Goal: Task Accomplishment & Management: Manage account settings

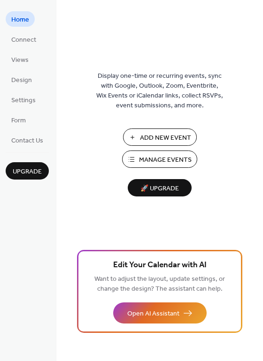
click at [154, 161] on span "Manage Events" at bounding box center [165, 160] width 53 height 10
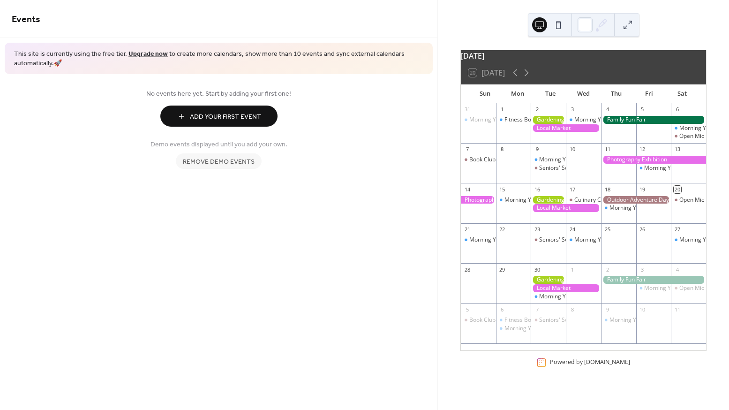
click at [254, 113] on span "Add Your First Event" at bounding box center [225, 117] width 71 height 10
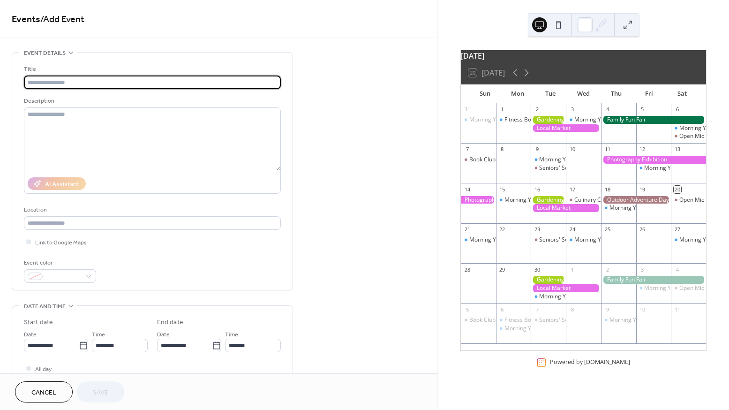
type input "*"
type input "**********"
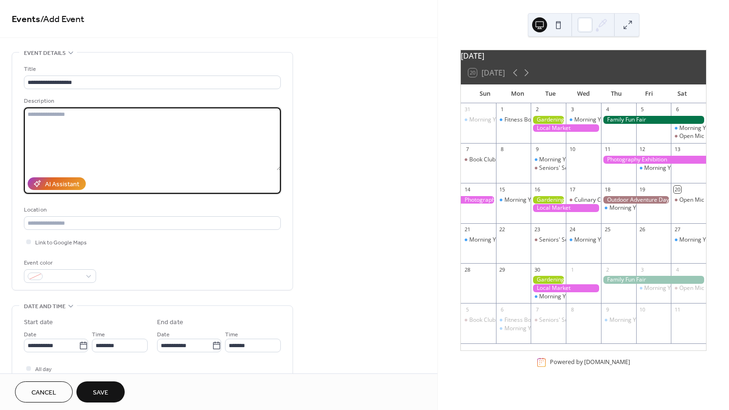
click at [93, 153] on textarea at bounding box center [152, 138] width 257 height 63
type textarea "*"
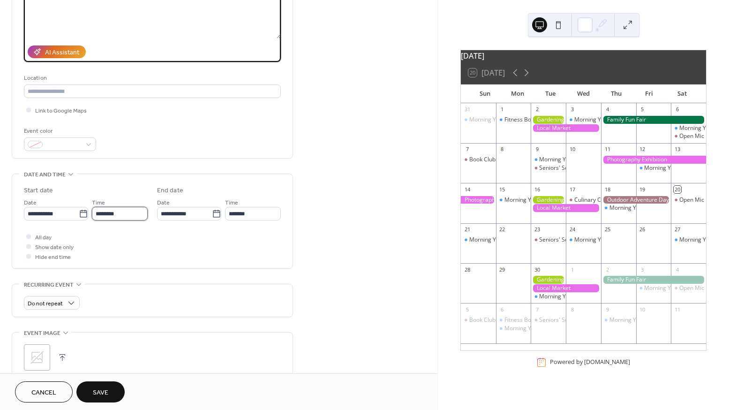
click at [132, 218] on input "********" at bounding box center [120, 214] width 56 height 14
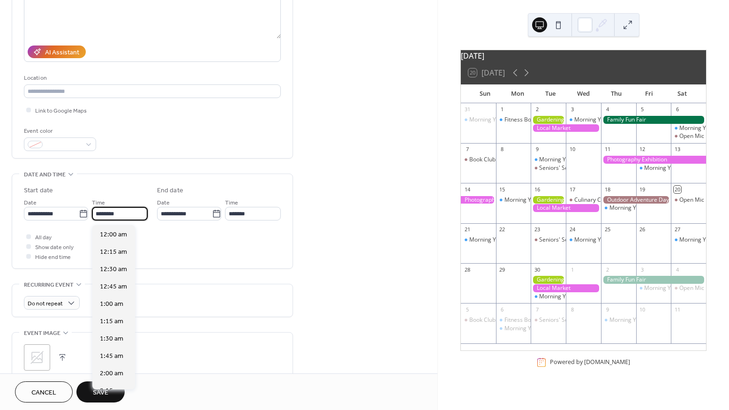
scroll to position [833, 0]
click at [68, 224] on div "**********" at bounding box center [152, 223] width 257 height 75
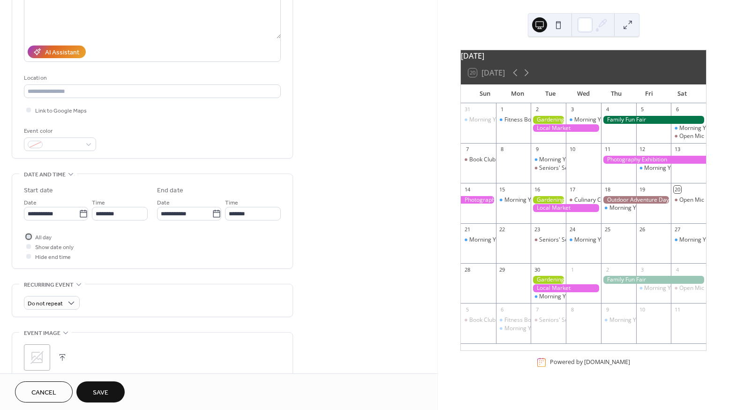
click at [35, 236] on span "All day" at bounding box center [43, 238] width 16 height 10
click at [79, 216] on icon at bounding box center [83, 213] width 9 height 9
click at [76, 216] on input "**********" at bounding box center [51, 214] width 55 height 14
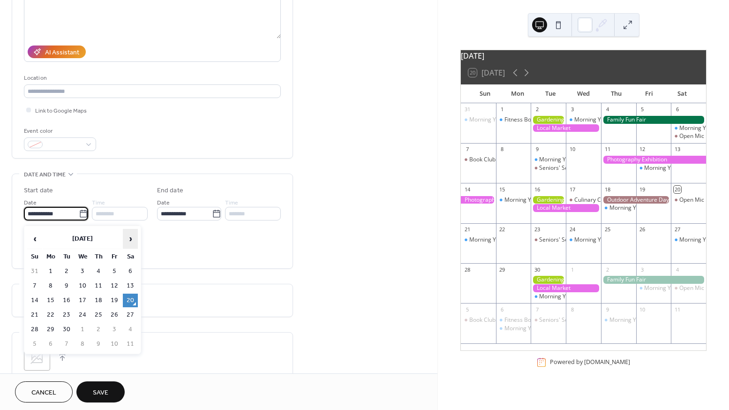
click at [131, 239] on span "›" at bounding box center [130, 238] width 14 height 19
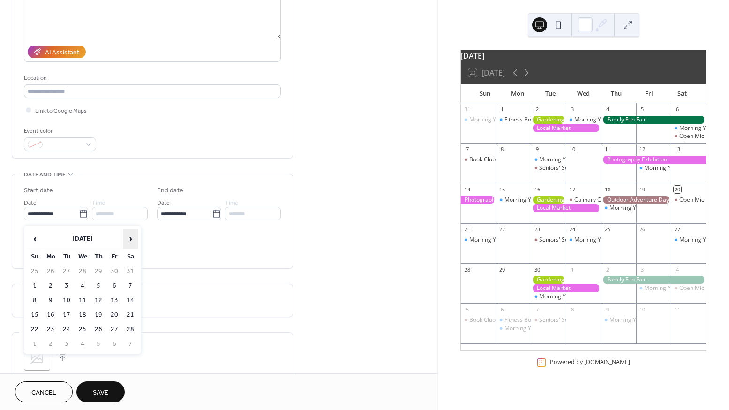
click at [131, 239] on span "›" at bounding box center [130, 238] width 14 height 19
click at [37, 283] on td "1" at bounding box center [34, 286] width 15 height 14
type input "**********"
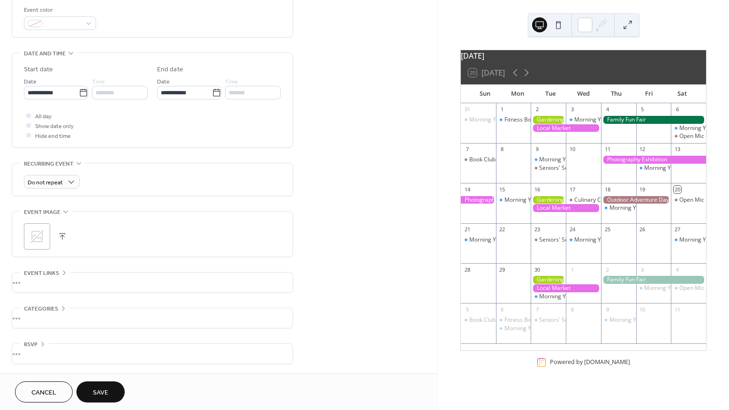
scroll to position [255, 0]
click at [102, 393] on span "Save" at bounding box center [100, 393] width 15 height 10
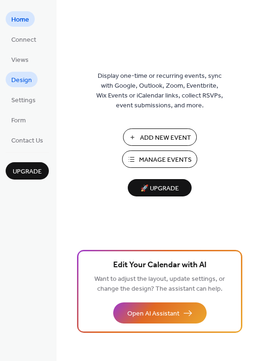
click at [21, 79] on span "Design" at bounding box center [21, 80] width 21 height 10
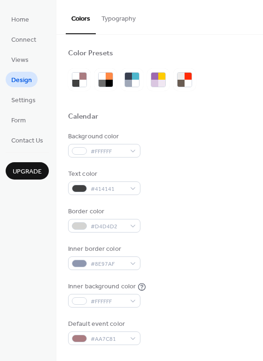
click at [114, 20] on button "Typography" at bounding box center [118, 16] width 45 height 33
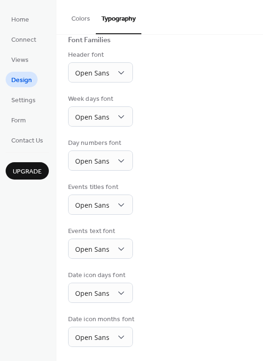
scroll to position [71, 0]
click at [23, 102] on span "Settings" at bounding box center [23, 101] width 24 height 10
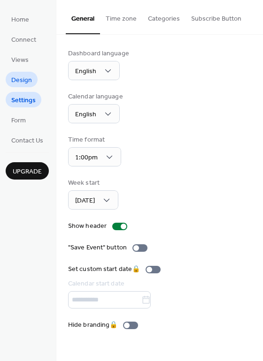
click at [18, 75] on span "Design" at bounding box center [21, 80] width 21 height 10
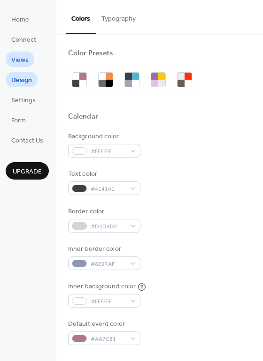
click at [20, 61] on span "Views" at bounding box center [19, 60] width 17 height 10
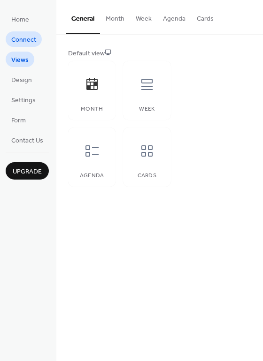
click at [26, 42] on span "Connect" at bounding box center [23, 40] width 25 height 10
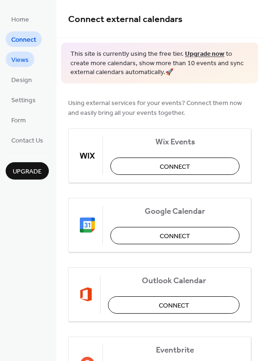
click at [18, 65] on span "Views" at bounding box center [19, 60] width 17 height 10
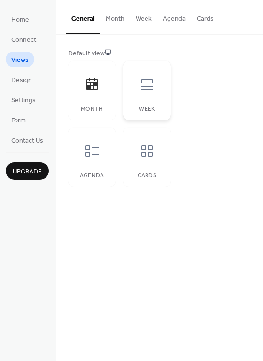
click at [139, 90] on icon at bounding box center [146, 84] width 15 height 15
click at [86, 170] on div "Agenda" at bounding box center [91, 157] width 47 height 59
click at [115, 18] on button "Month" at bounding box center [115, 16] width 30 height 33
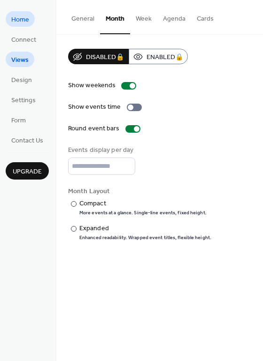
click at [21, 24] on span "Home" at bounding box center [20, 20] width 18 height 10
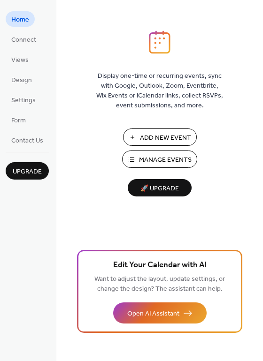
click at [160, 164] on span "Manage Events" at bounding box center [165, 160] width 53 height 10
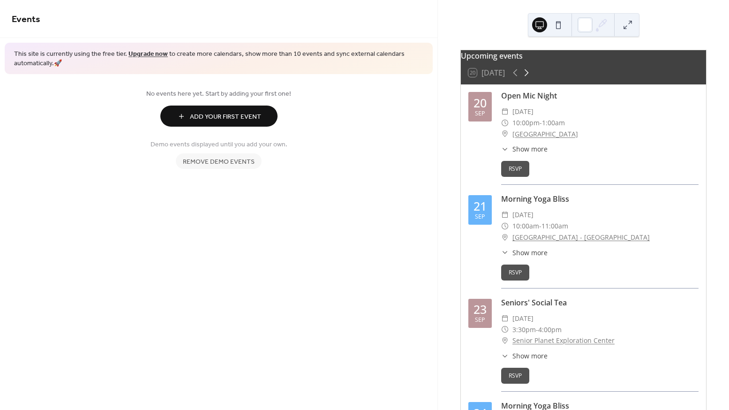
click at [528, 76] on icon at bounding box center [527, 72] width 4 height 7
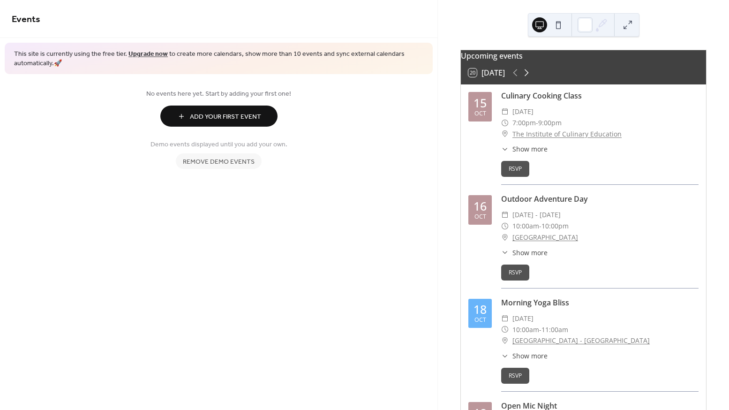
click at [528, 76] on icon at bounding box center [527, 72] width 4 height 7
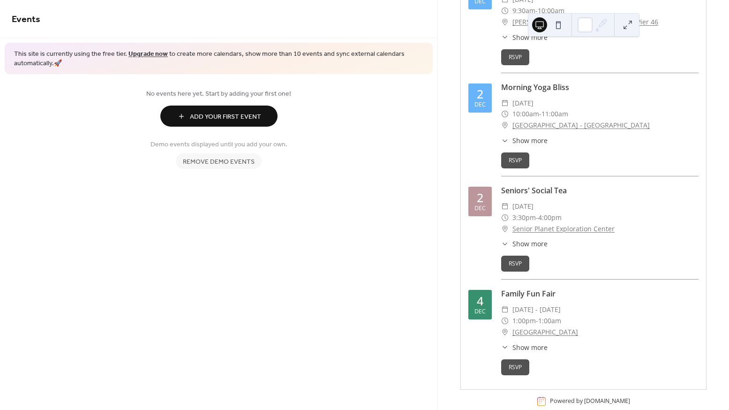
scroll to position [1764, 0]
click at [240, 161] on span "Remove demo events" at bounding box center [219, 162] width 72 height 10
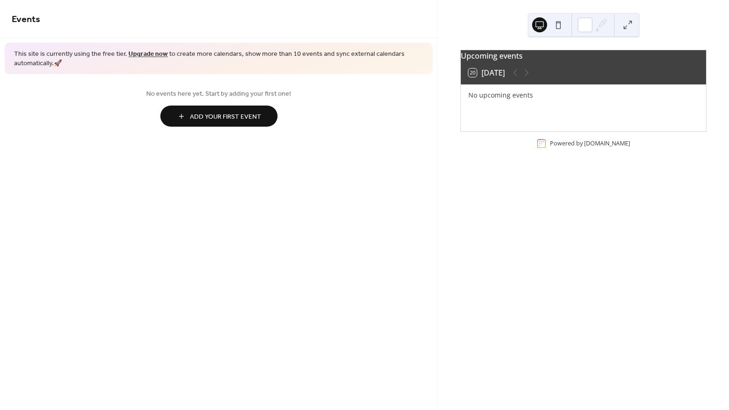
scroll to position [0, 0]
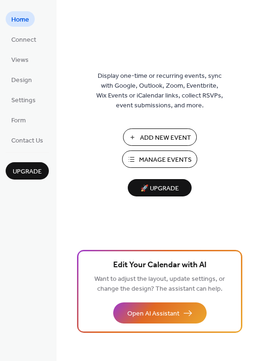
click at [147, 161] on span "Manage Events" at bounding box center [165, 160] width 53 height 10
click at [23, 84] on span "Design" at bounding box center [21, 80] width 21 height 10
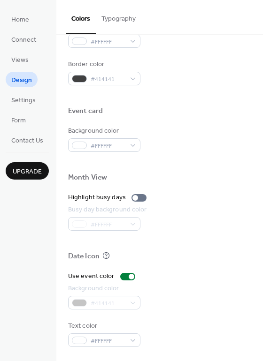
scroll to position [401, 0]
click at [26, 105] on span "Settings" at bounding box center [23, 101] width 24 height 10
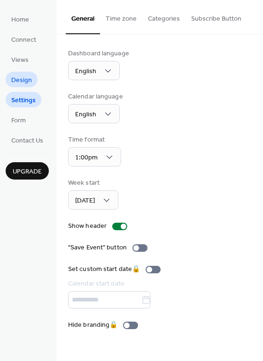
click at [18, 85] on span "Design" at bounding box center [21, 80] width 21 height 10
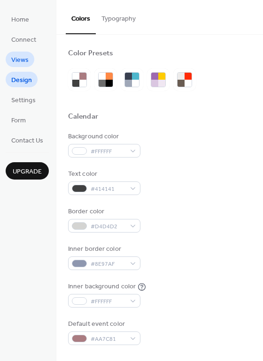
click at [21, 63] on span "Views" at bounding box center [19, 60] width 17 height 10
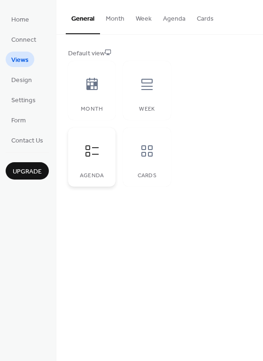
click at [94, 143] on div at bounding box center [92, 151] width 28 height 28
click at [146, 143] on div at bounding box center [147, 151] width 28 height 28
click at [155, 160] on div at bounding box center [147, 151] width 28 height 28
click at [93, 163] on div at bounding box center [92, 151] width 28 height 28
click at [106, 23] on button "Month" at bounding box center [115, 16] width 30 height 33
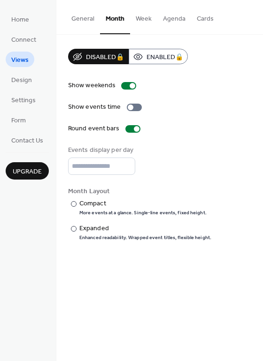
click at [73, 20] on button "General" at bounding box center [83, 16] width 34 height 33
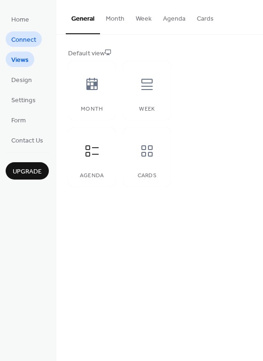
click at [23, 45] on span "Connect" at bounding box center [23, 40] width 25 height 10
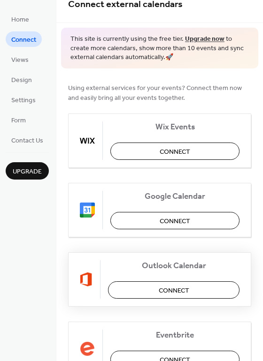
scroll to position [20, 0]
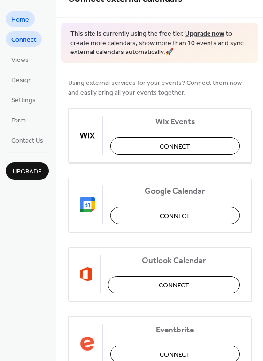
click at [20, 17] on span "Home" at bounding box center [20, 20] width 18 height 10
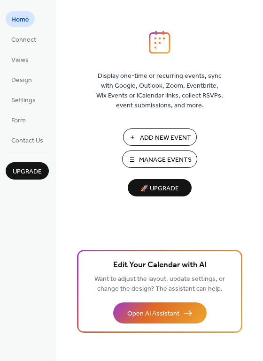
click at [159, 160] on span "Manage Events" at bounding box center [165, 160] width 53 height 10
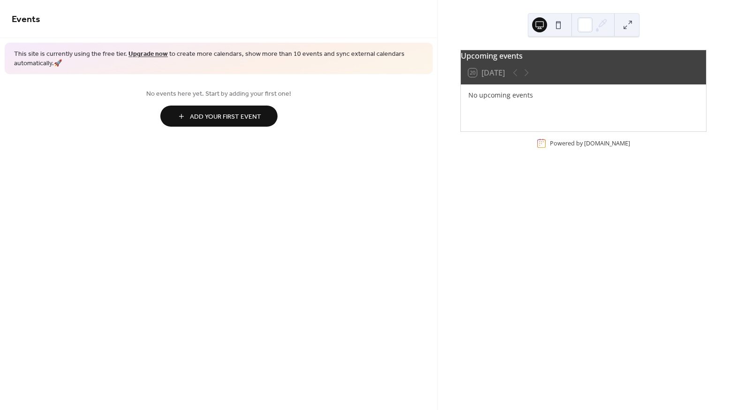
click at [212, 120] on span "Add Your First Event" at bounding box center [225, 117] width 71 height 10
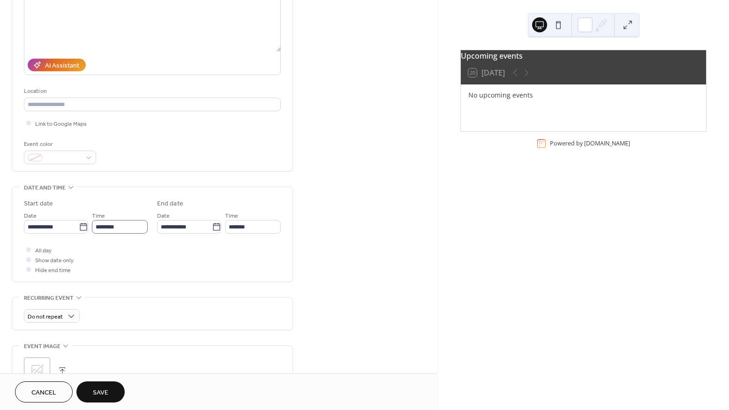
scroll to position [167, 0]
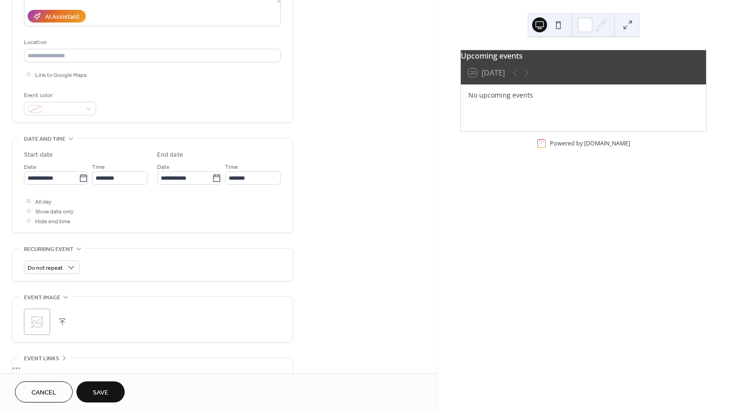
type input "**********"
click at [37, 201] on span "All day" at bounding box center [43, 202] width 16 height 10
click at [65, 185] on input "**********" at bounding box center [51, 178] width 55 height 14
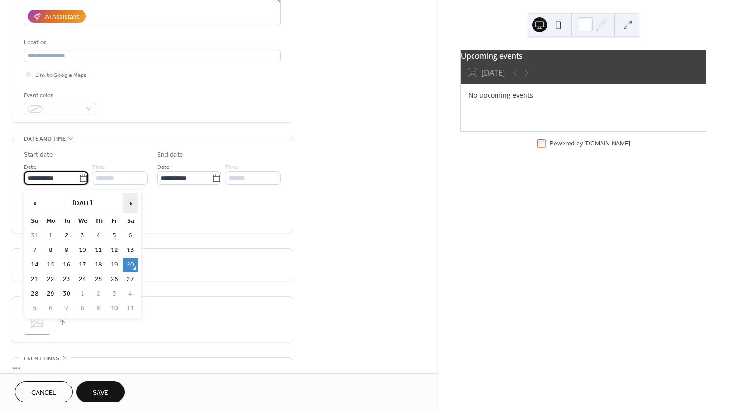
click at [127, 203] on span "›" at bounding box center [130, 203] width 14 height 19
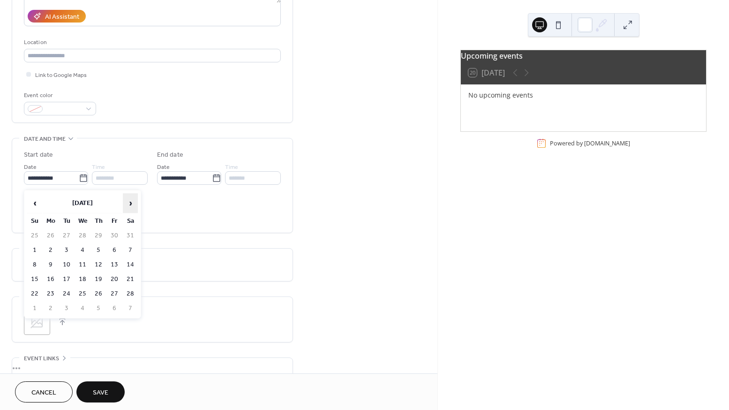
click at [127, 203] on span "›" at bounding box center [130, 203] width 14 height 19
click at [36, 251] on td "1" at bounding box center [34, 250] width 15 height 14
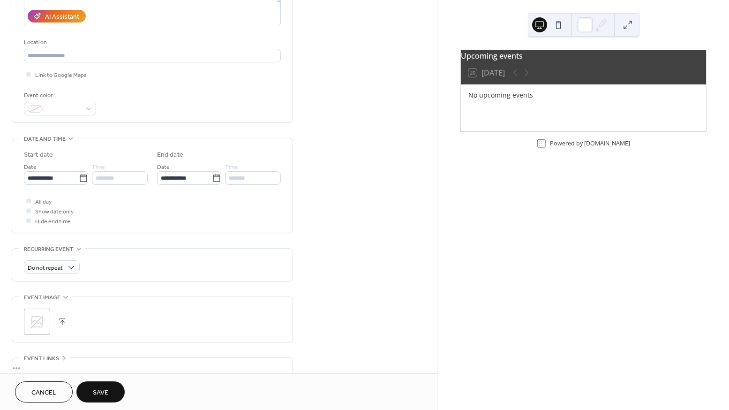
type input "**********"
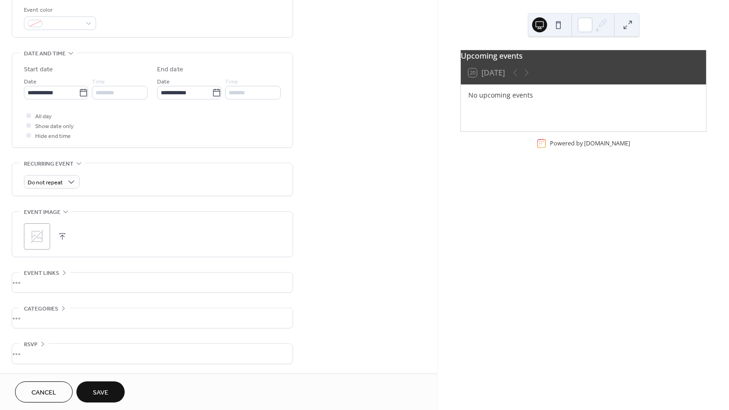
scroll to position [255, 0]
click at [108, 393] on span "Save" at bounding box center [100, 393] width 15 height 10
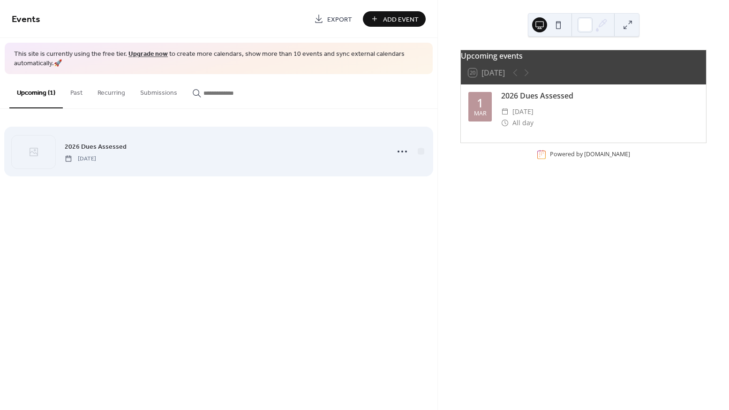
click at [238, 150] on div "2026 Dues Assessed Sunday, March 1, 2026" at bounding box center [224, 151] width 319 height 21
click at [420, 155] on div at bounding box center [420, 151] width 9 height 9
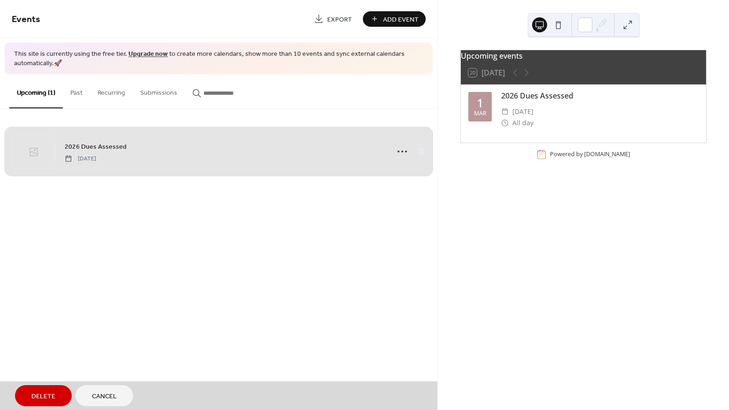
click at [184, 266] on div "Events Export Add Event This site is currently using the free tier. Upgrade now…" at bounding box center [218, 205] width 437 height 410
click at [172, 158] on span "2026 Dues Assessed Sunday, March 1, 2026" at bounding box center [219, 151] width 414 height 57
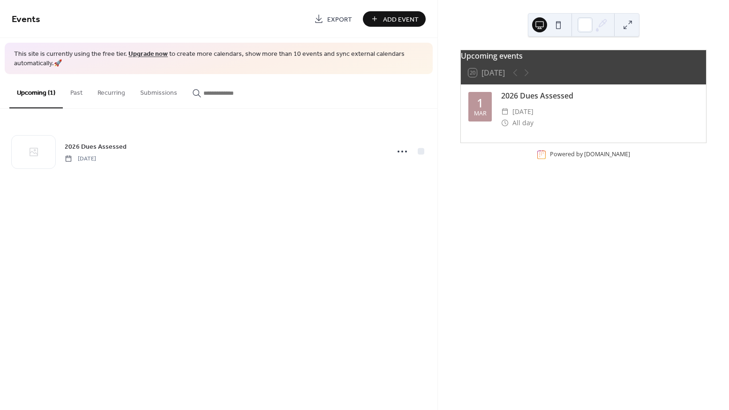
click at [421, 300] on div "Events Export Add Event This site is currently using the free tier. Upgrade now…" at bounding box center [218, 205] width 437 height 410
